Goal: Task Accomplishment & Management: Use online tool/utility

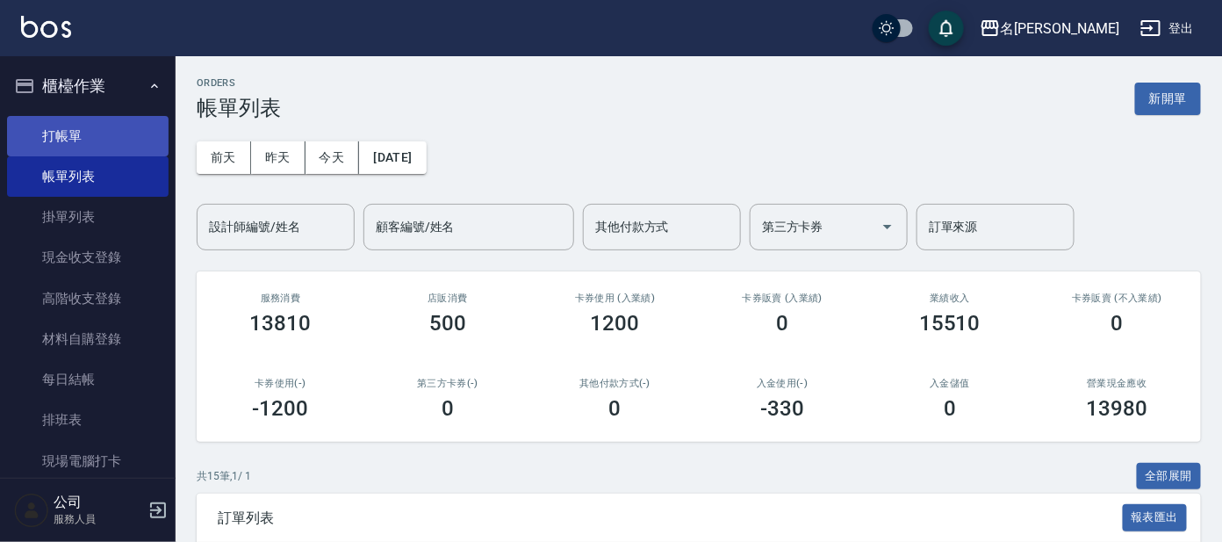
click at [111, 135] on link "打帳單" at bounding box center [88, 136] width 162 height 40
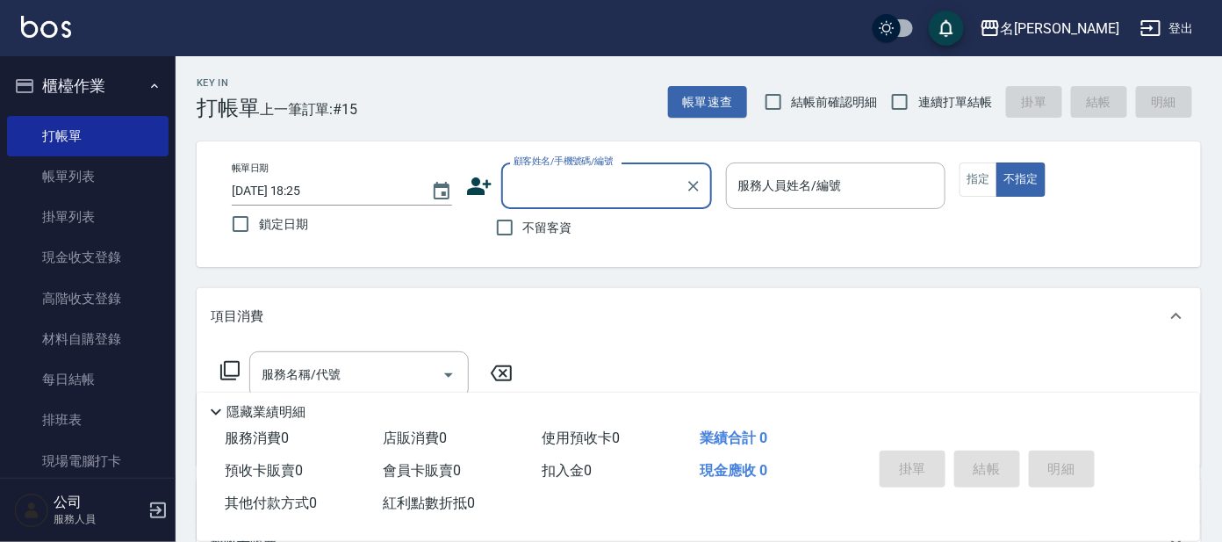
click at [570, 169] on div "顧客姓名/手機號碼/編號" at bounding box center [606, 185] width 211 height 47
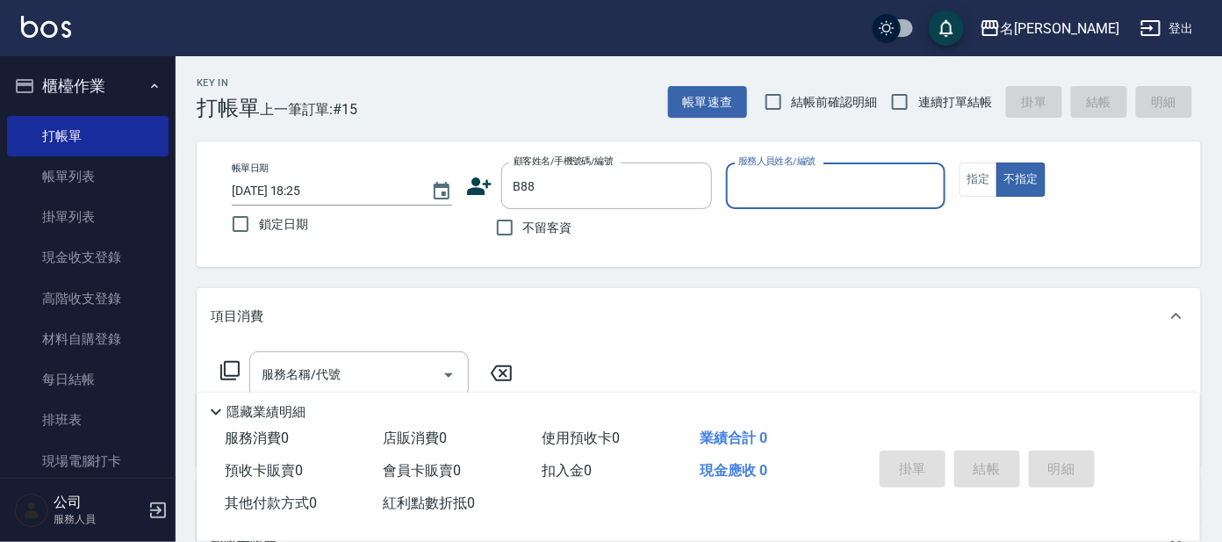
type input "[PERSON_NAME]/0932018841/B88"
type input "美君-2"
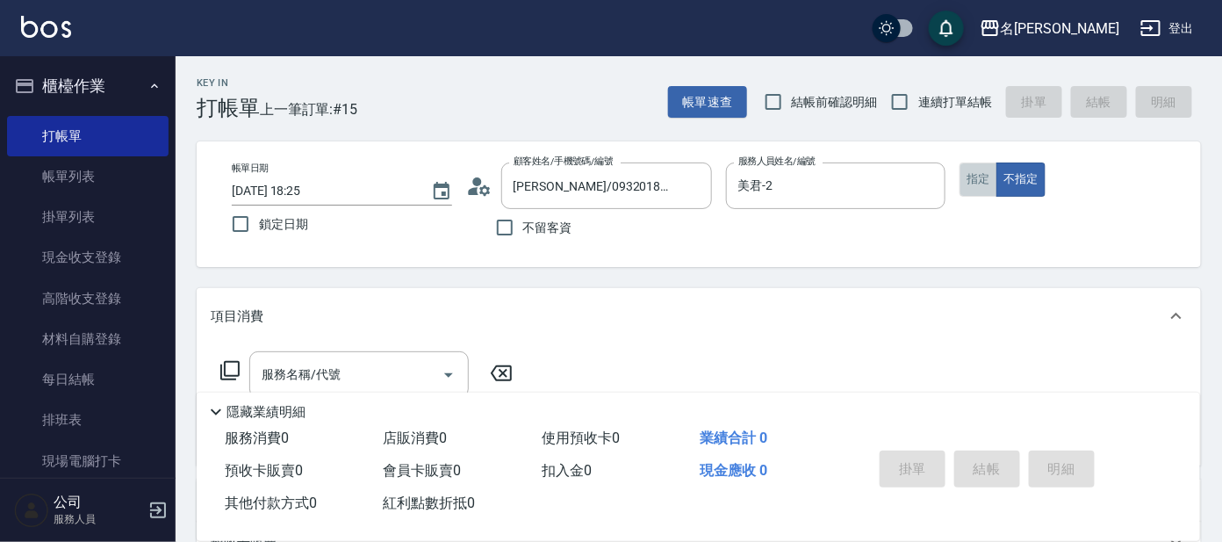
drag, startPoint x: 974, startPoint y: 179, endPoint x: 952, endPoint y: 179, distance: 22.0
click at [974, 178] on button "指定" at bounding box center [979, 179] width 38 height 34
click at [345, 376] on input "服務名稱/代號" at bounding box center [345, 374] width 177 height 31
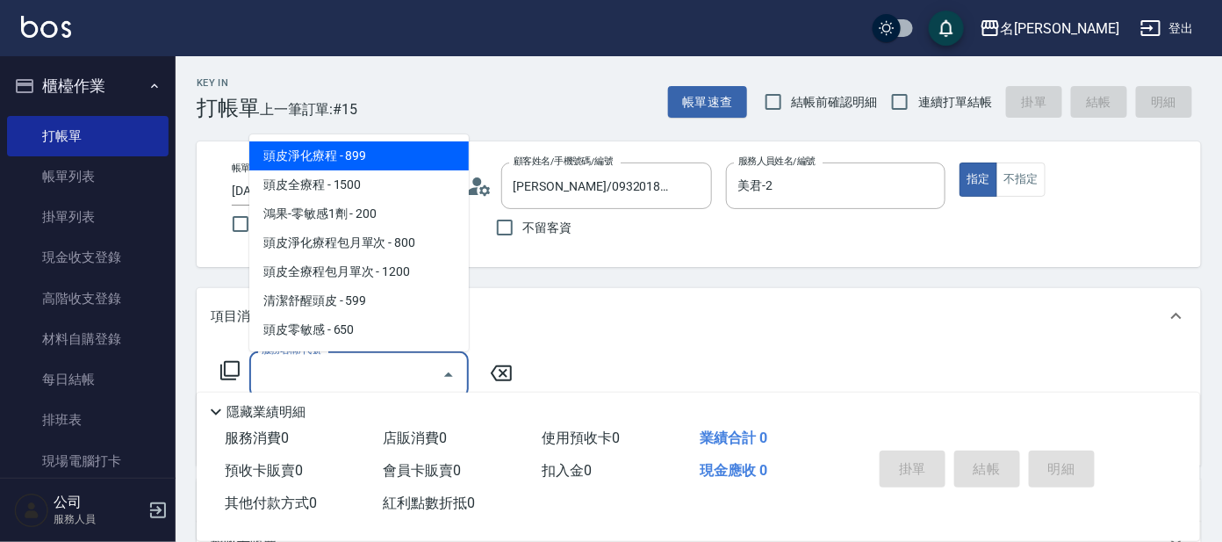
type input "8"
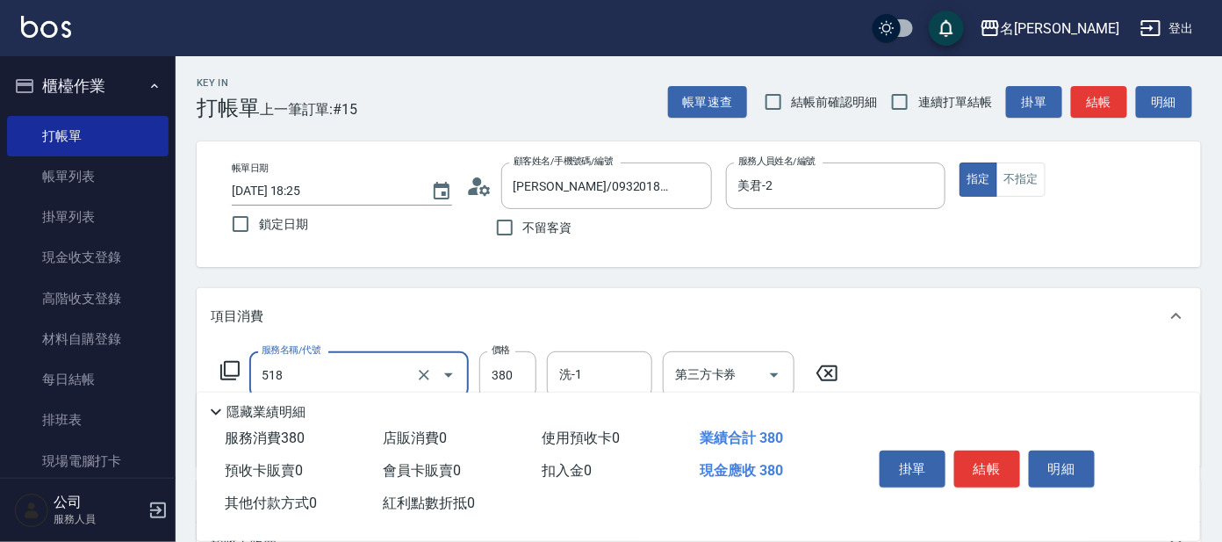
type input "舒壓+洗髮+養髮(518)"
click at [990, 444] on div "掛單 結帳 明細" at bounding box center [987, 470] width 229 height 55
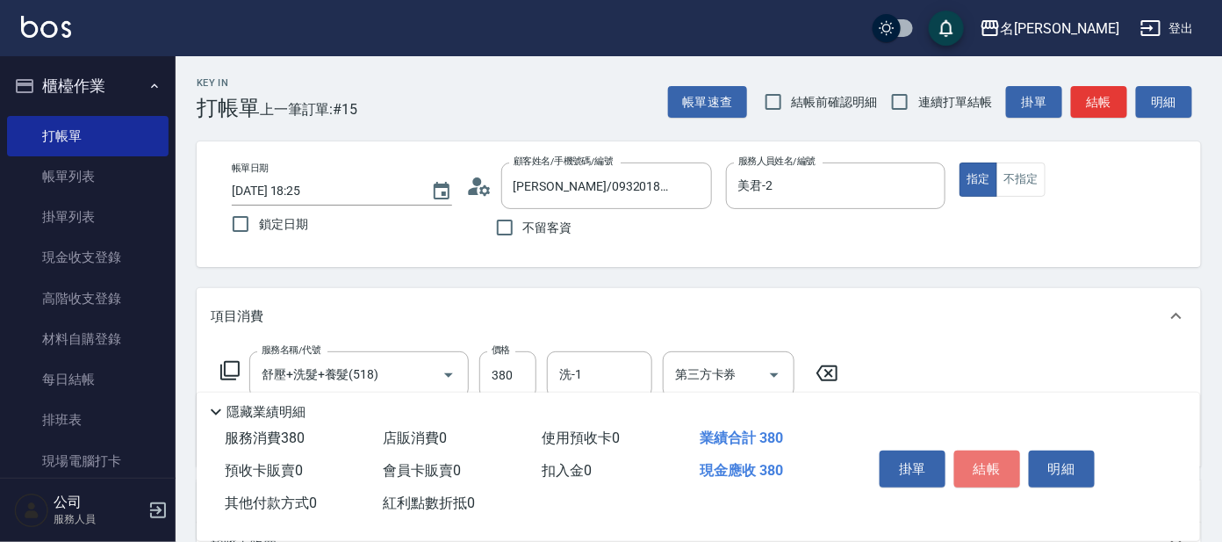
click at [994, 452] on button "結帳" at bounding box center [987, 468] width 66 height 37
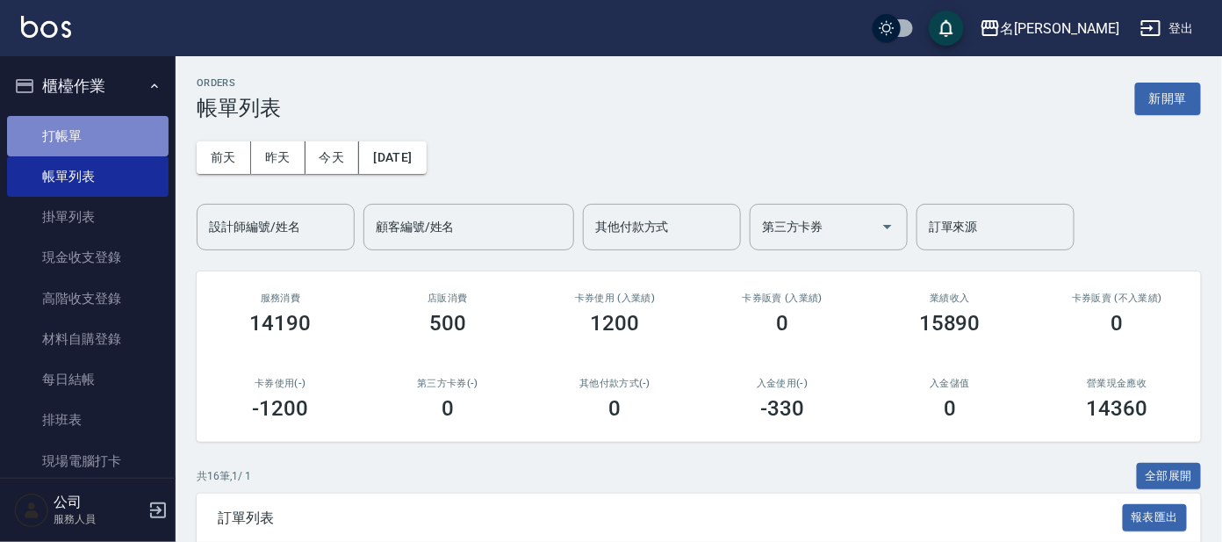
click at [110, 130] on link "打帳單" at bounding box center [88, 136] width 162 height 40
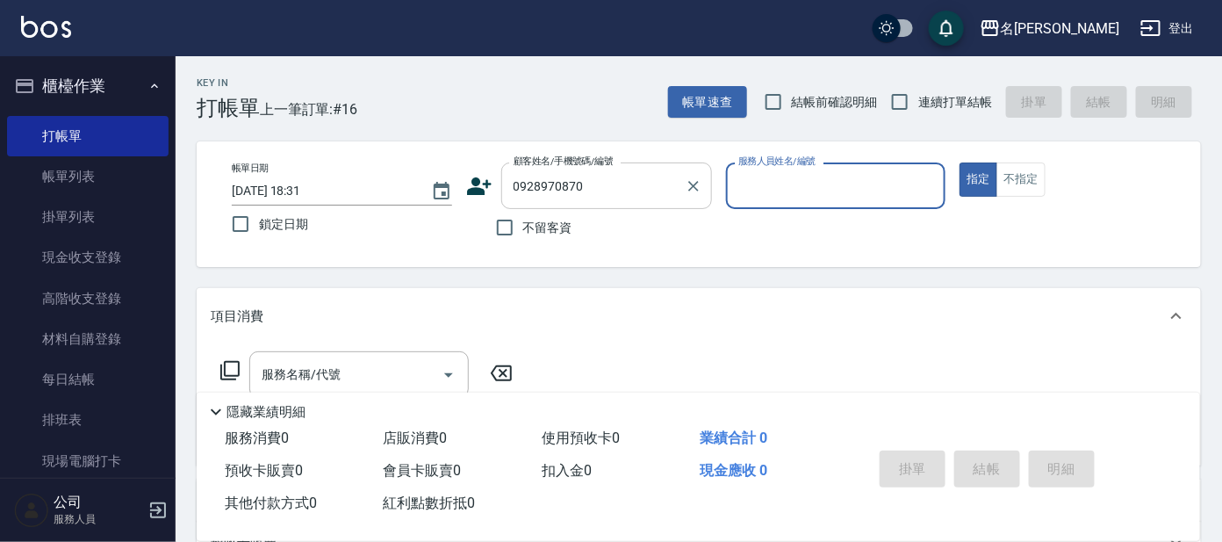
click at [597, 191] on input "0928970870" at bounding box center [593, 185] width 169 height 31
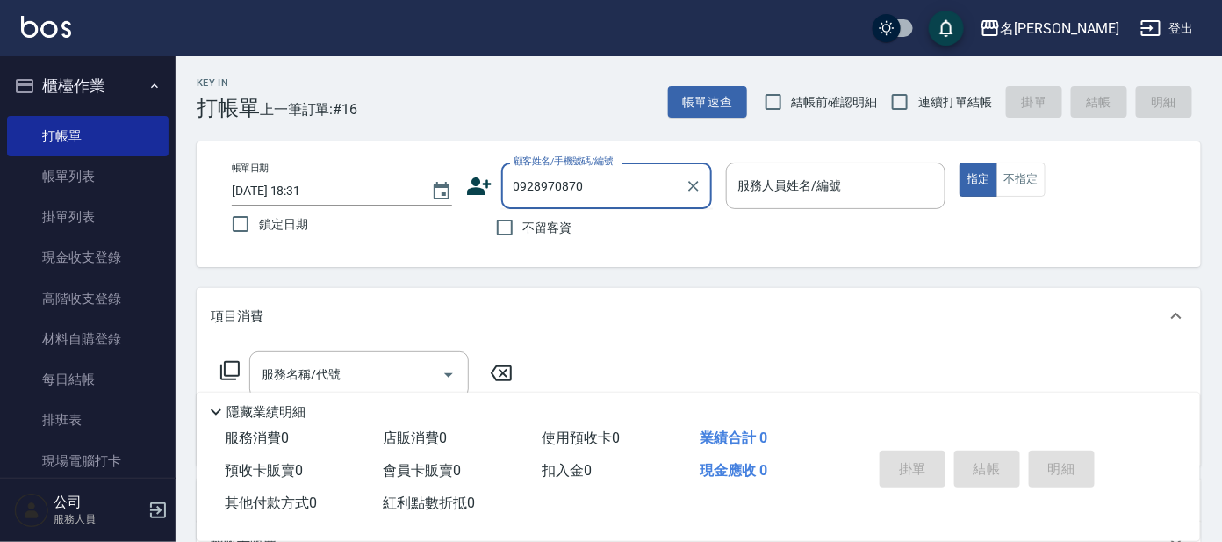
click at [510, 184] on input "0928970870" at bounding box center [593, 185] width 169 height 31
drag, startPoint x: 605, startPoint y: 181, endPoint x: 587, endPoint y: 182, distance: 17.6
click at [608, 181] on input "0928970870" at bounding box center [593, 185] width 169 height 31
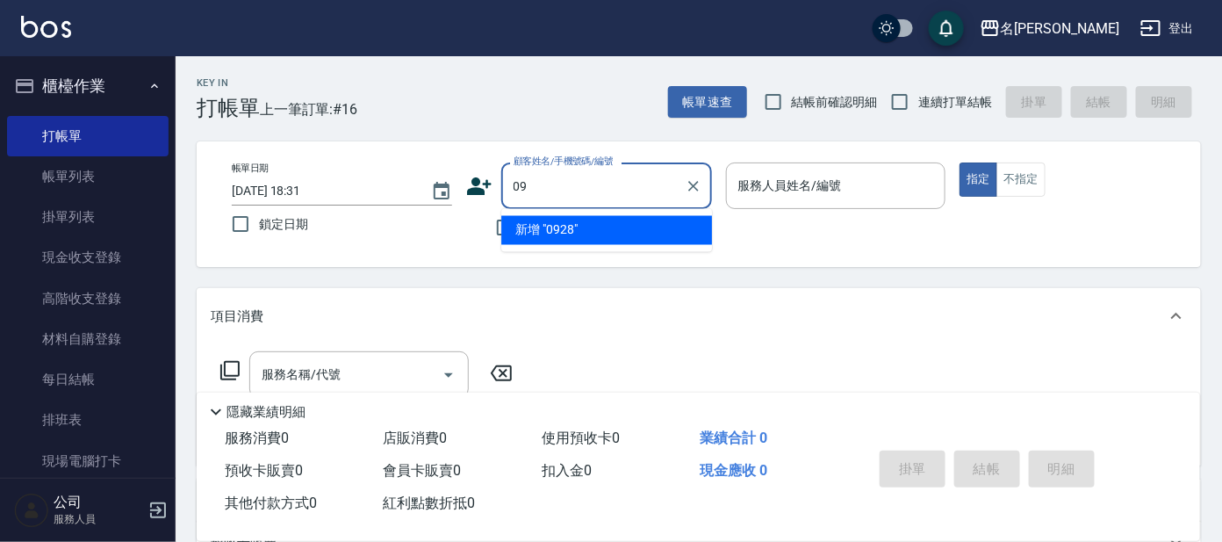
type input "0"
type input "[PERSON_NAME]/0925978919/A0"
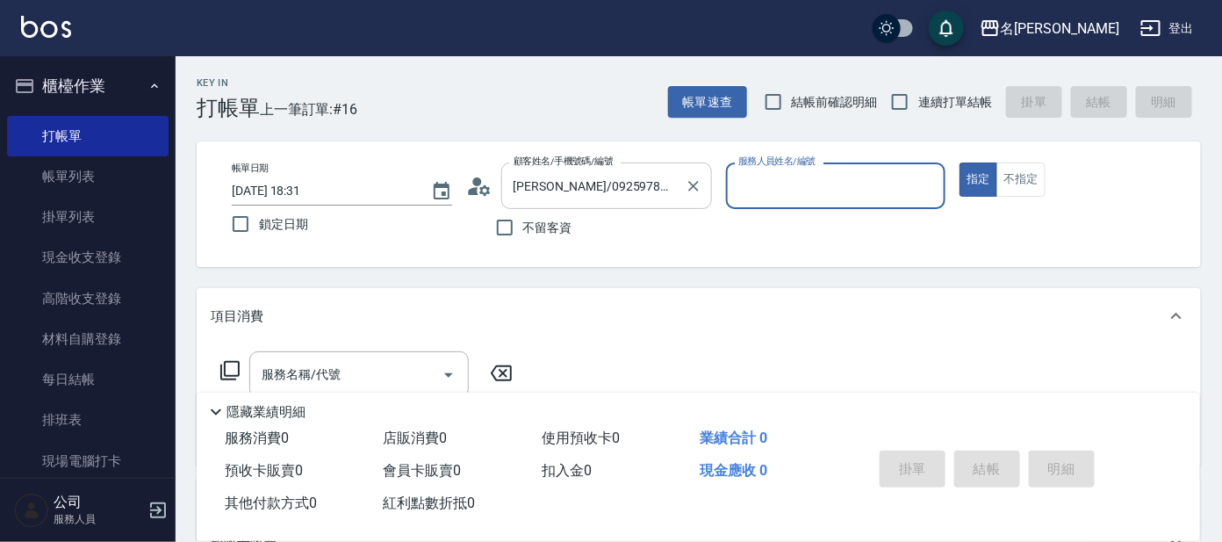
type input "[PERSON_NAME]-1"
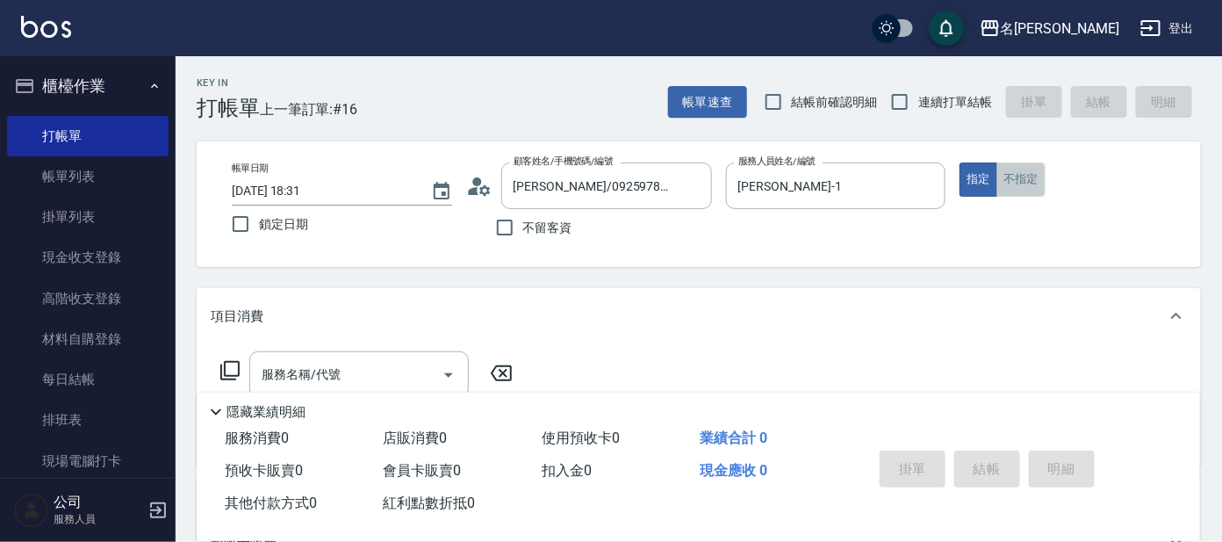
click at [1021, 173] on button "不指定" at bounding box center [1021, 179] width 49 height 34
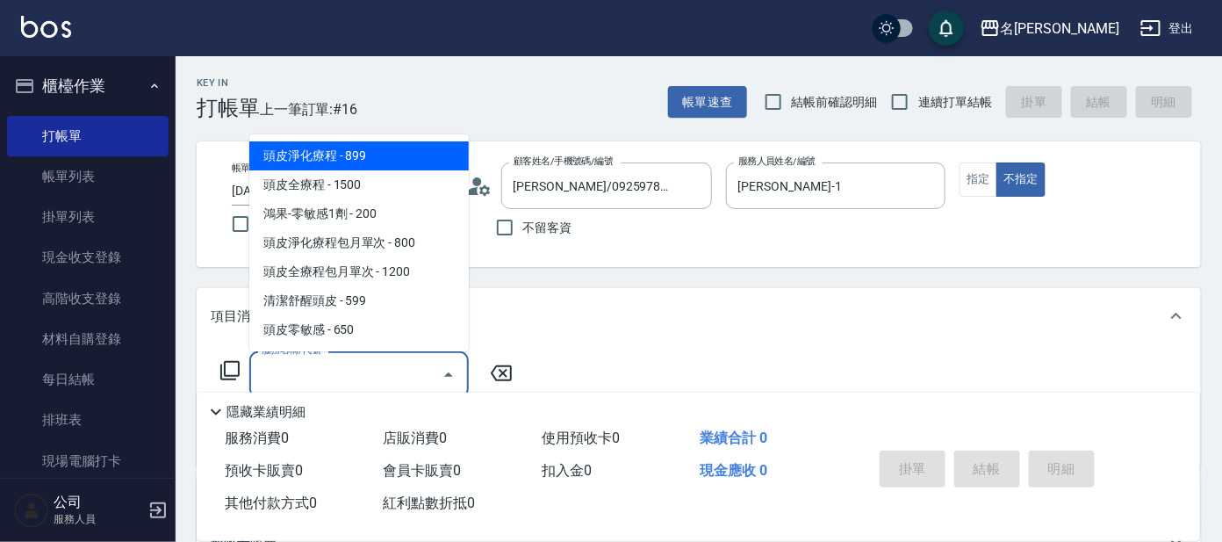
click at [355, 359] on input "服務名稱/代號" at bounding box center [345, 374] width 177 height 31
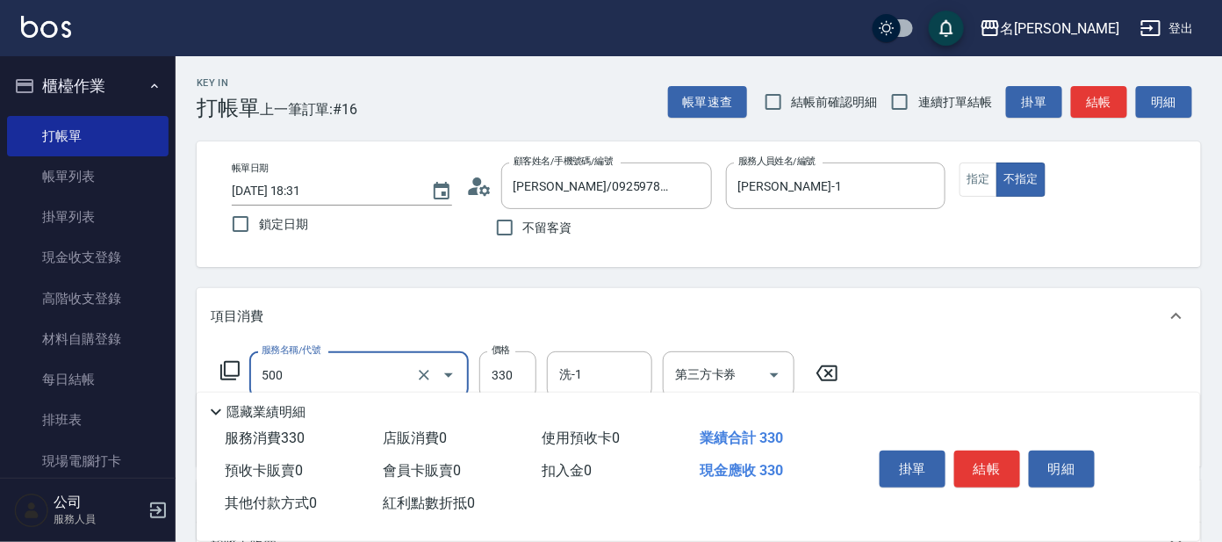
type input "高階洗髮(500)"
click at [371, 360] on input "高階洗髮(500)" at bounding box center [334, 374] width 155 height 31
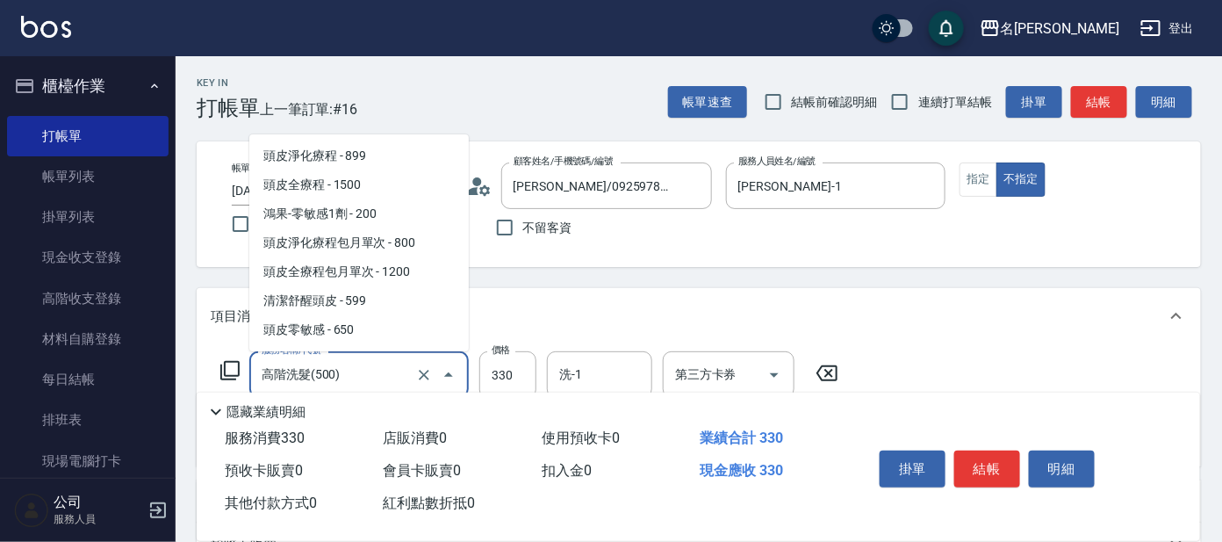
scroll to position [1034, 0]
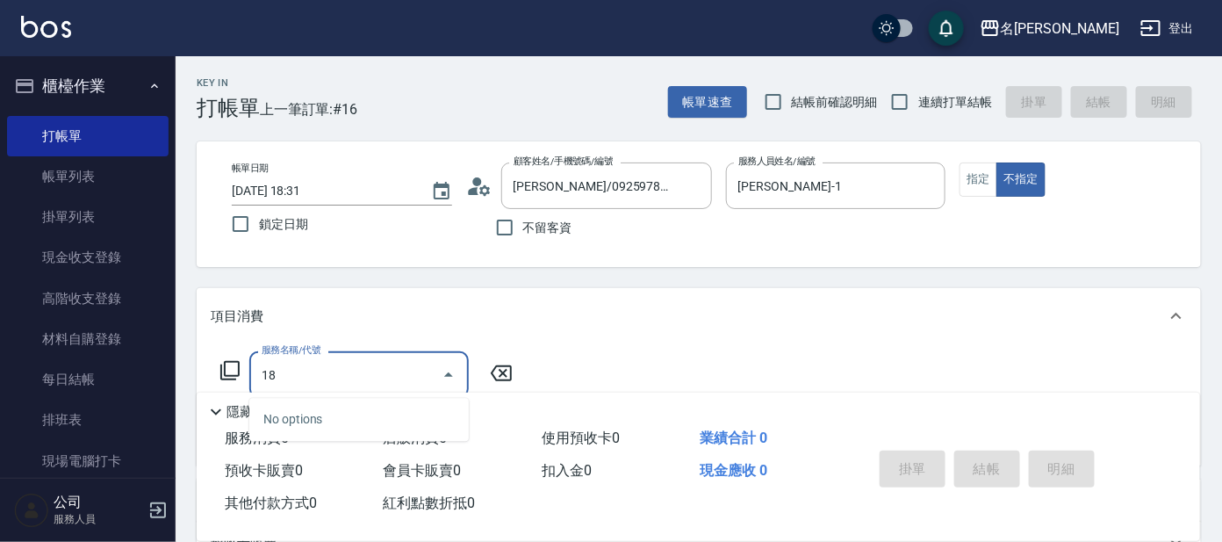
type input "1"
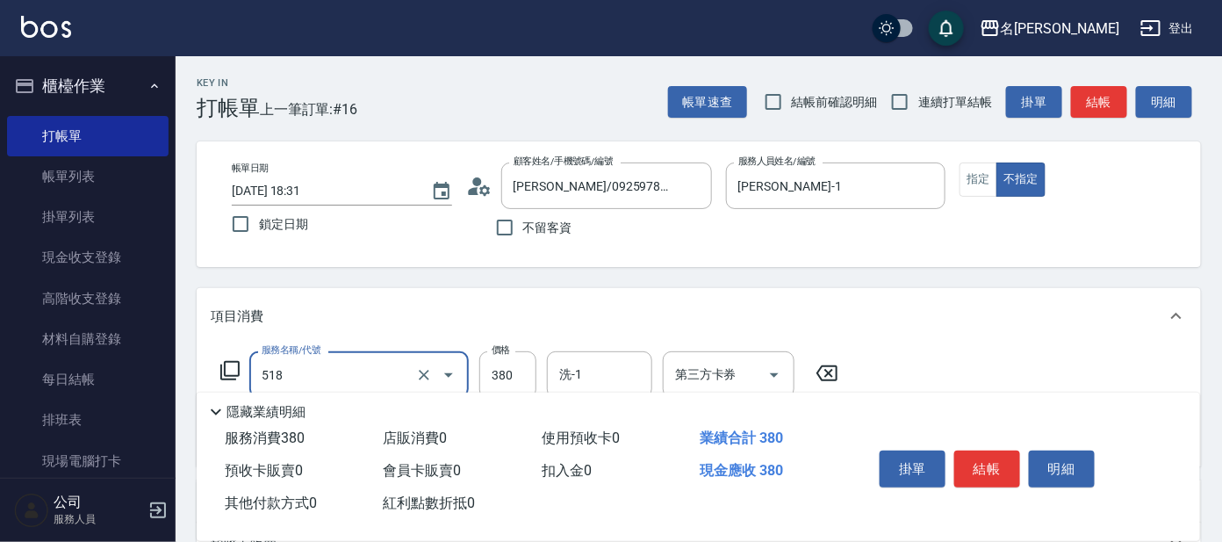
type input "舒壓+洗髮+養髮(518)"
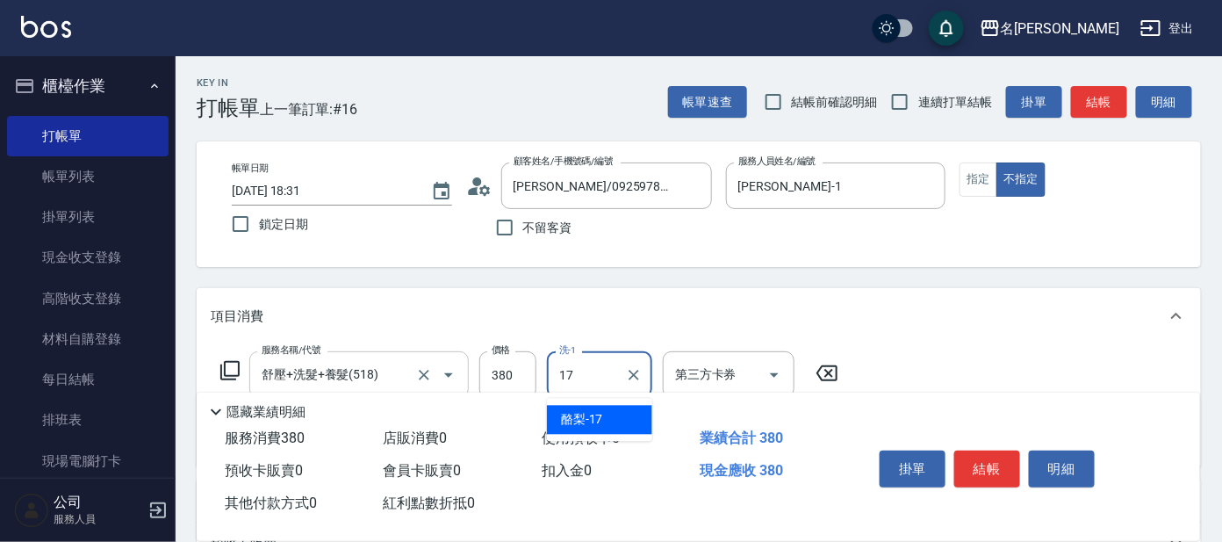
type input "酪梨-17"
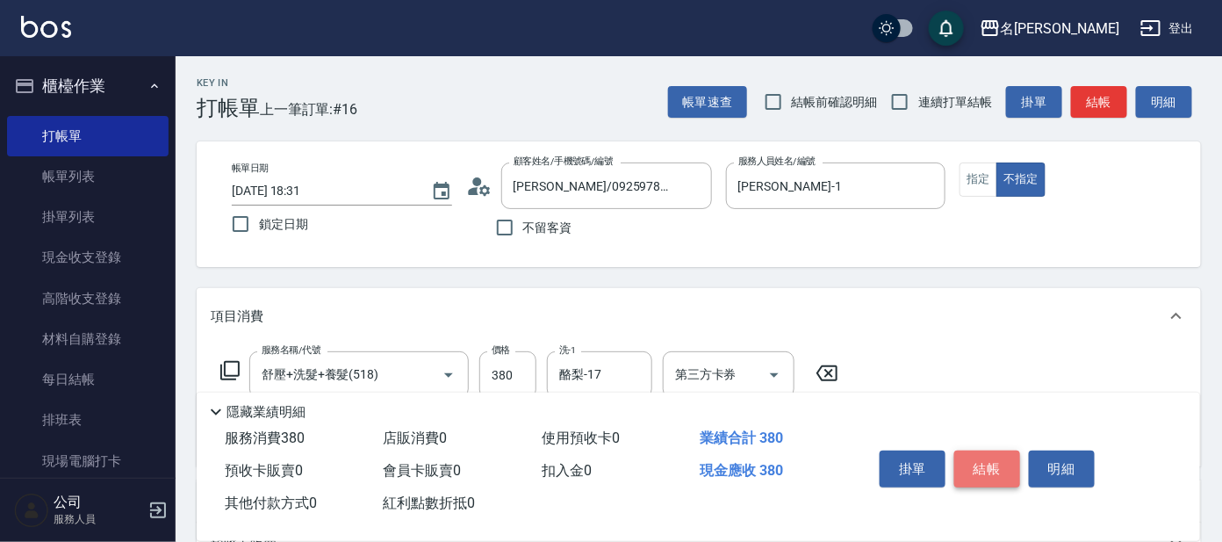
click at [984, 467] on button "結帳" at bounding box center [987, 468] width 66 height 37
